Goal: Contribute content: Contribute content

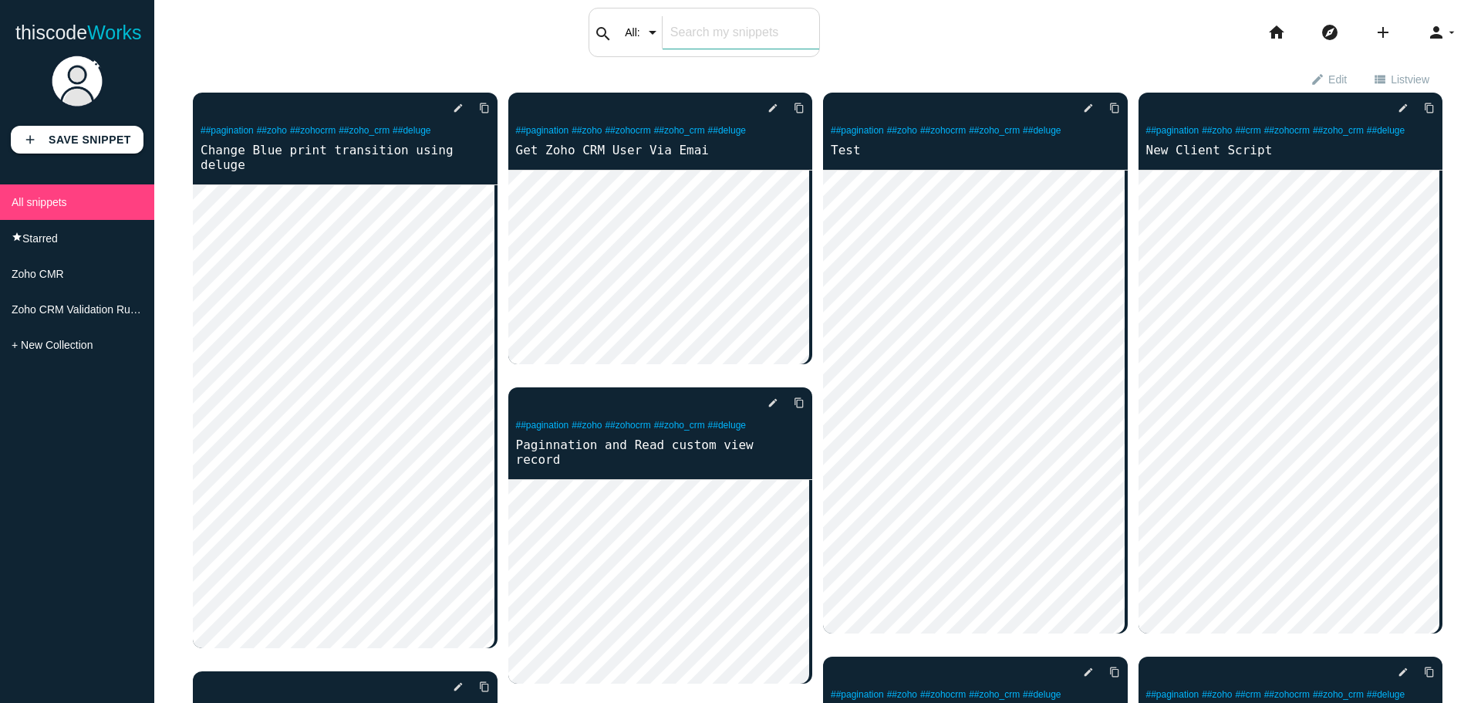
click at [684, 38] on input "text" at bounding box center [741, 32] width 157 height 32
type input "search"
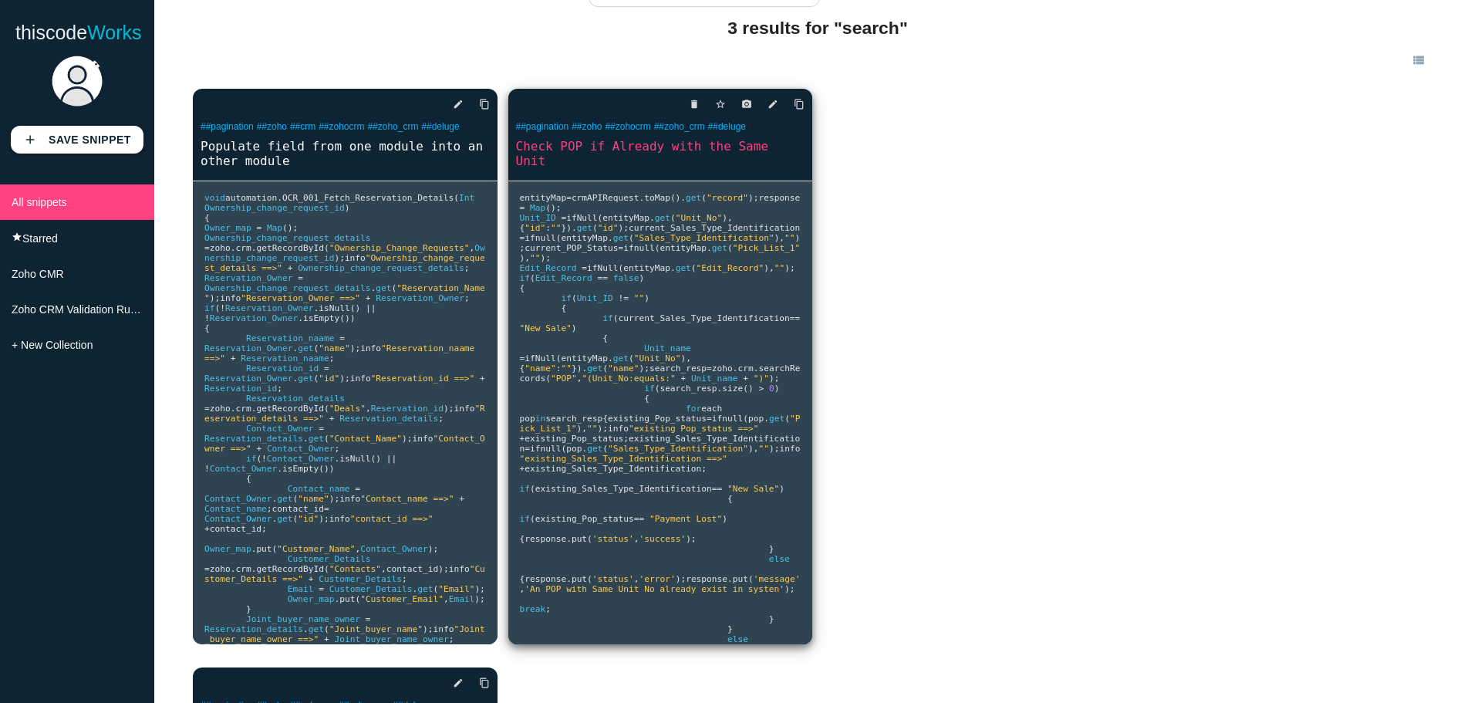
scroll to position [77, 0]
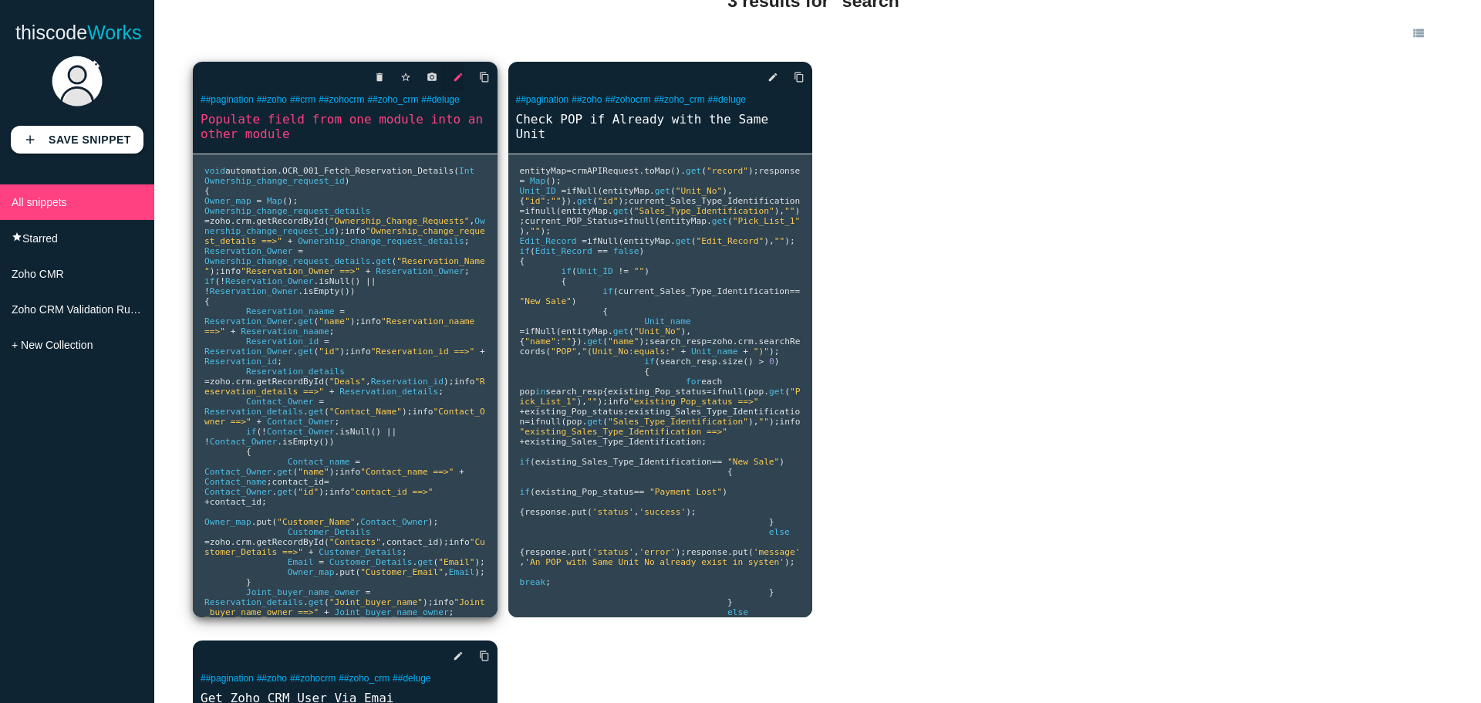
click at [454, 76] on icon "edit" at bounding box center [458, 77] width 11 height 28
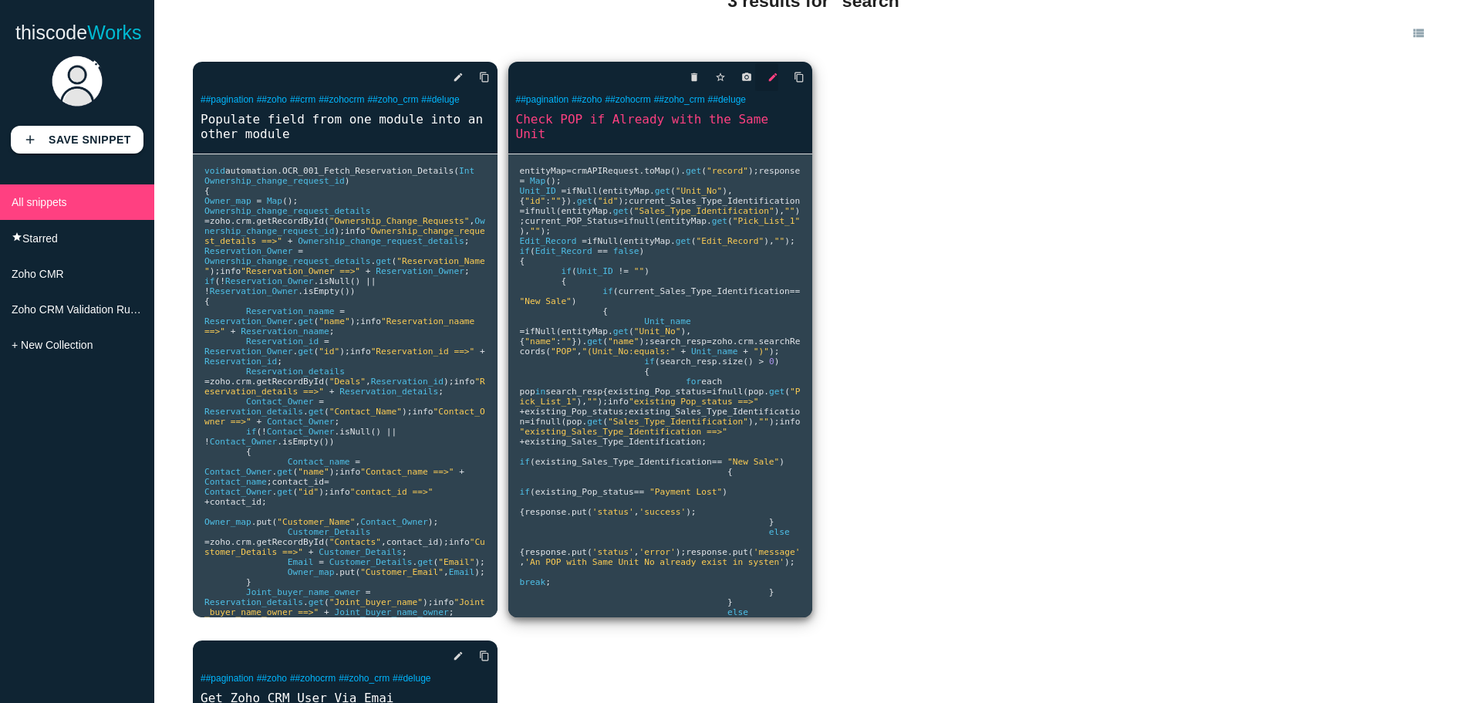
click at [768, 79] on icon "edit" at bounding box center [773, 77] width 11 height 28
click at [768, 75] on icon "edit" at bounding box center [773, 77] width 11 height 28
click at [498, 197] on pre "entityMap = crmAPIRequest . toMap (). get ( "record" ); response = Map (); Unit…" at bounding box center [345, 385] width 305 height 463
click at [768, 79] on icon "edit" at bounding box center [773, 77] width 11 height 28
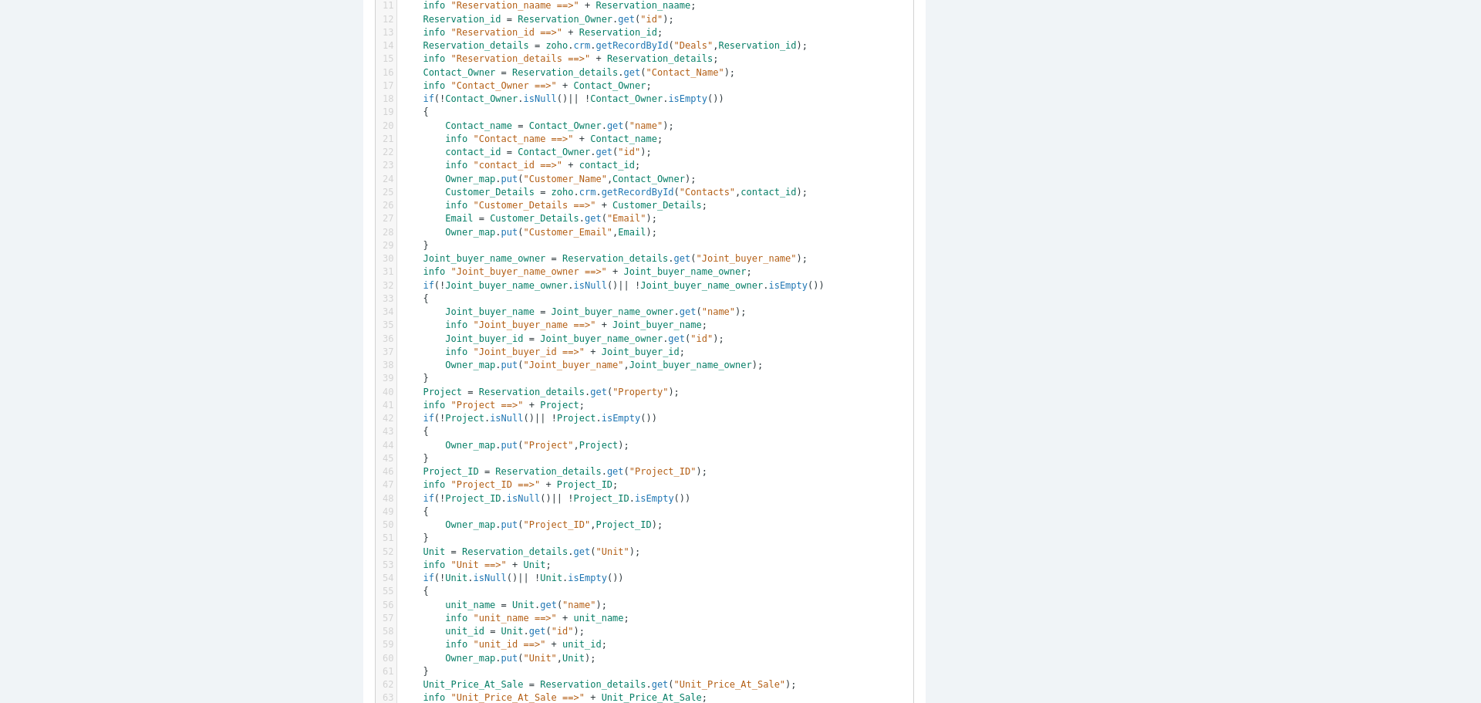
scroll to position [77, 0]
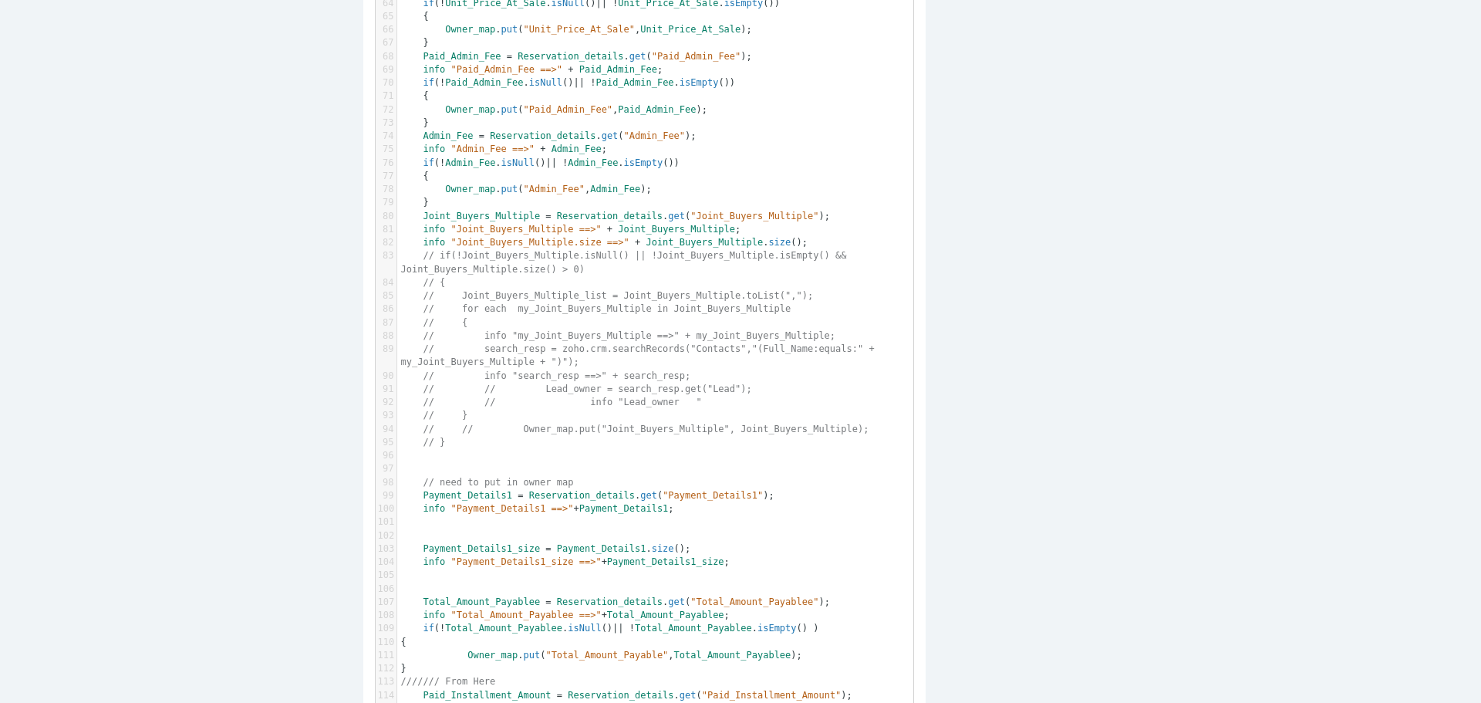
scroll to position [0, 0]
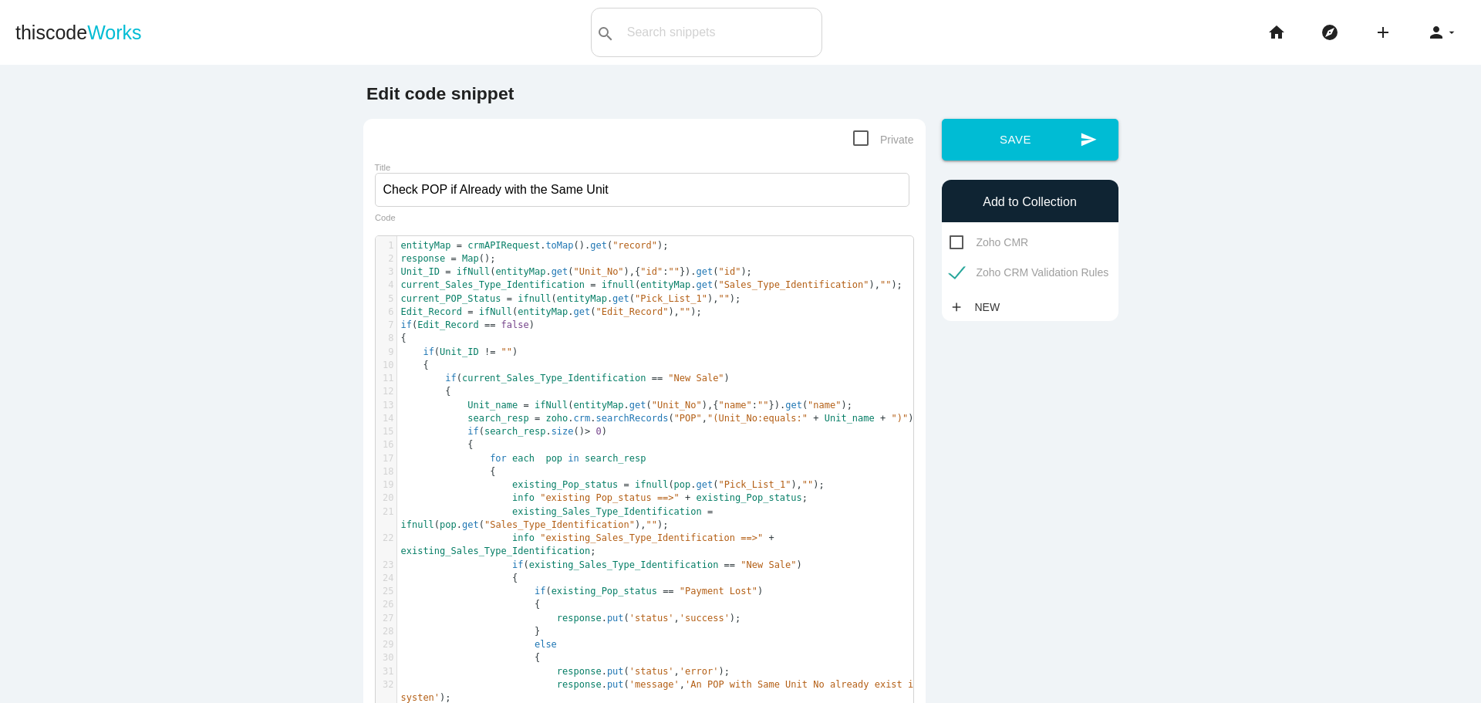
type textarea "search_resp = zoho.crm.searchRecords("POP","(Unit_No:equals:" + Unit_name + ")"…"
drag, startPoint x: 882, startPoint y: 420, endPoint x: 455, endPoint y: 423, distance: 426.7
click at [455, 423] on pre "search_resp = zoho . crm . searchRecords ( "POP" , "(Unit_No:equals:" + Unit_na…" at bounding box center [661, 418] width 528 height 13
